Goal: Information Seeking & Learning: Learn about a topic

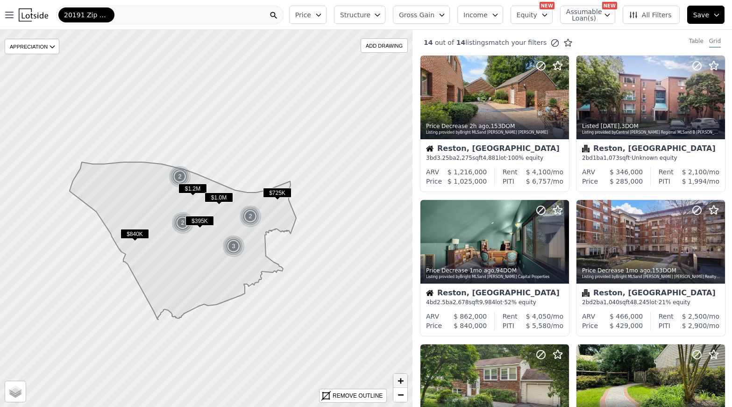
click at [402, 379] on span "+" at bounding box center [400, 381] width 6 height 12
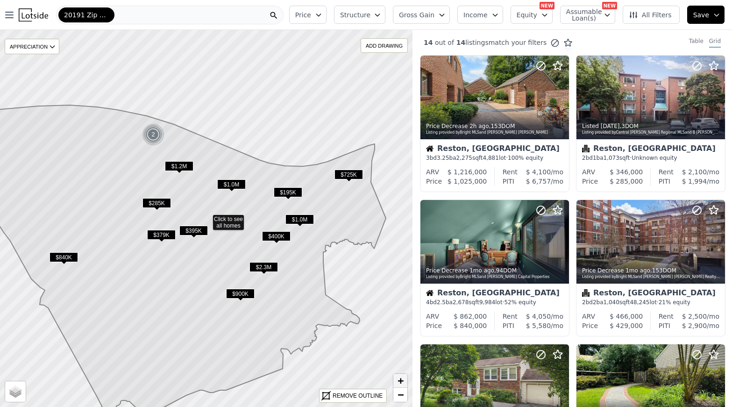
click at [402, 379] on span "+" at bounding box center [400, 381] width 6 height 12
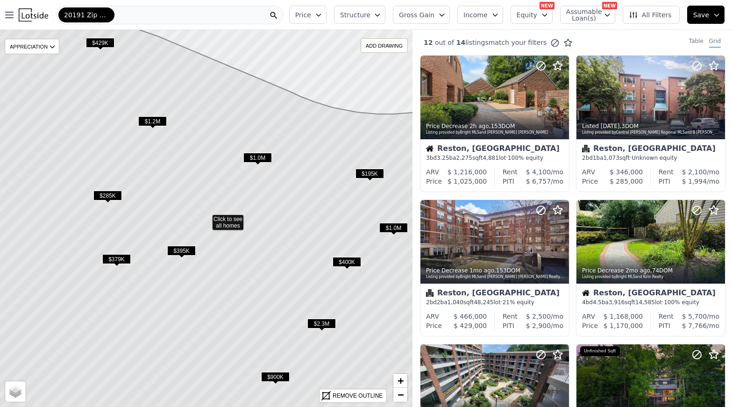
click at [596, 16] on span "Assumable Loan(s)" at bounding box center [581, 14] width 30 height 13
click at [577, 33] on div "Has Assumable Loan(s)" at bounding box center [611, 32] width 99 height 9
click at [251, 152] on icon at bounding box center [206, 219] width 497 height 452
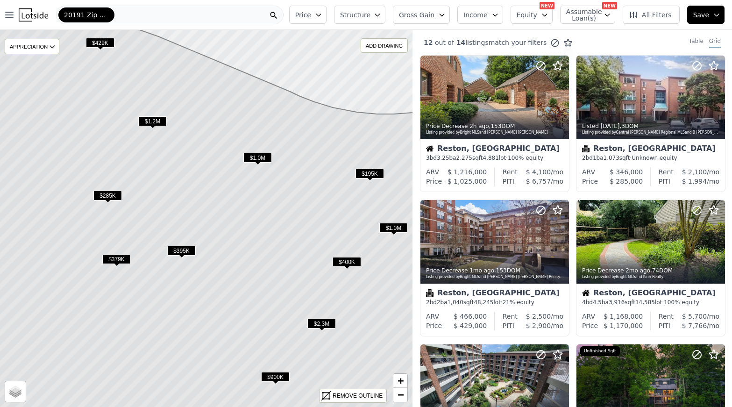
click at [255, 156] on span "$1.0M" at bounding box center [257, 158] width 28 height 10
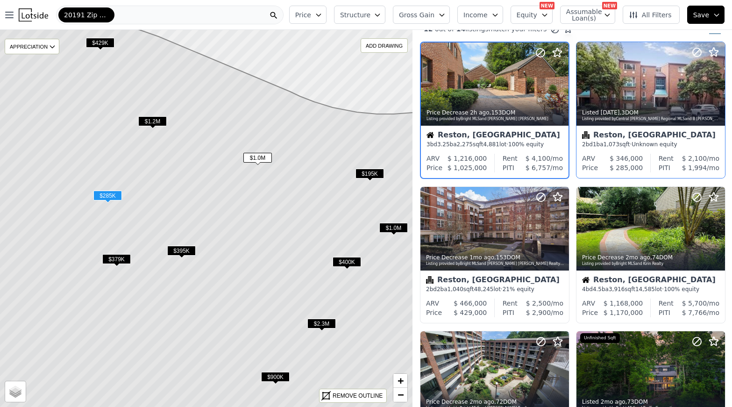
scroll to position [14, 0]
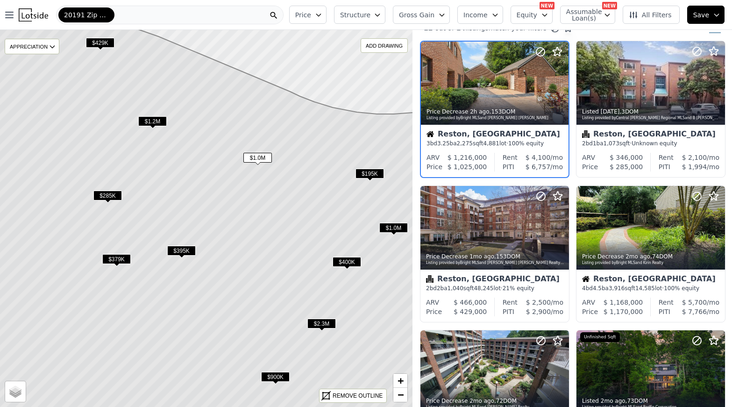
click at [494, 12] on button "Income" at bounding box center [480, 15] width 46 height 18
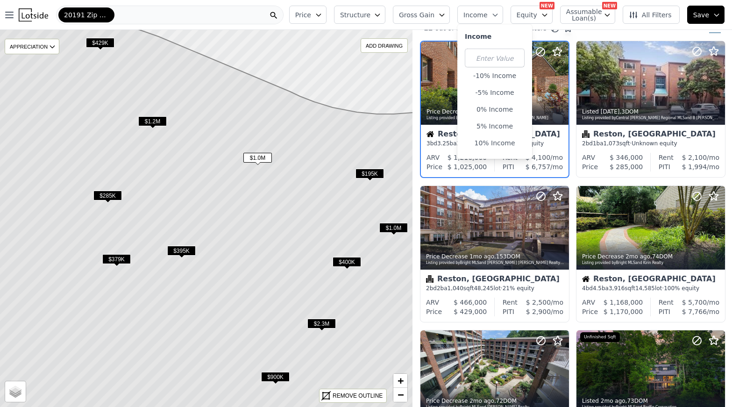
click at [494, 12] on button "Income" at bounding box center [480, 15] width 46 height 18
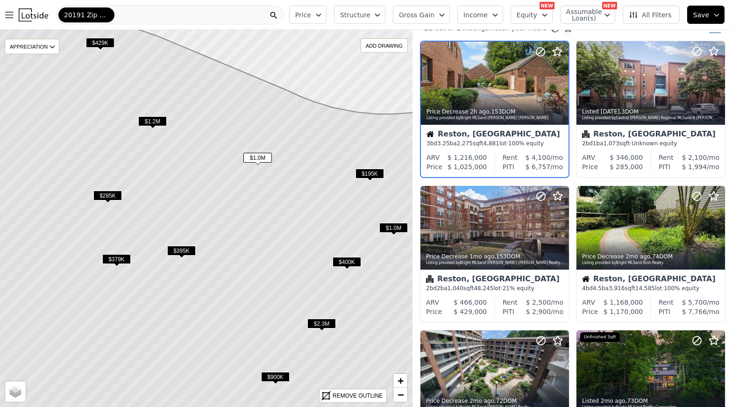
click at [529, 13] on span "Equity" at bounding box center [526, 14] width 21 height 9
click at [585, 20] on span "Assumable Loan(s)" at bounding box center [581, 14] width 30 height 13
click at [577, 30] on div "Has Assumable Loan(s)" at bounding box center [611, 32] width 99 height 9
click at [630, 6] on button "All Filters" at bounding box center [650, 15] width 57 height 18
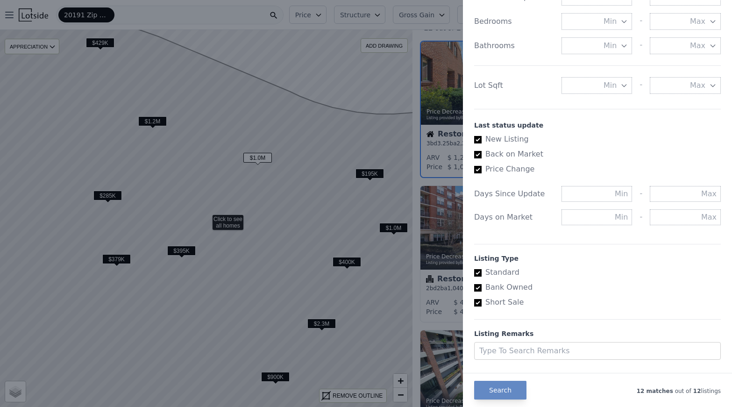
scroll to position [445, 0]
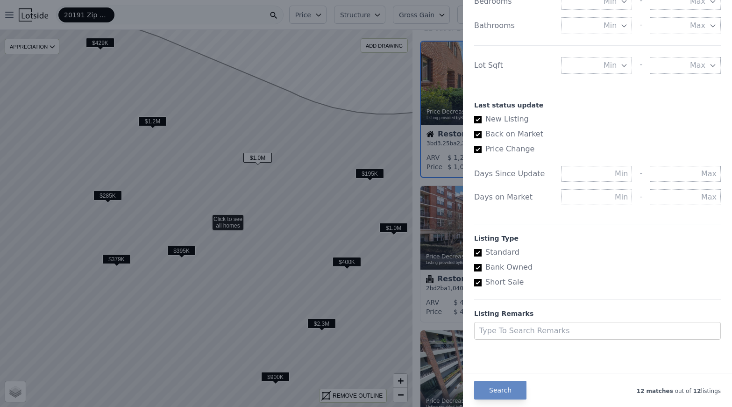
click at [338, 179] on div at bounding box center [366, 203] width 732 height 407
